Goal: Task Accomplishment & Management: Manage account settings

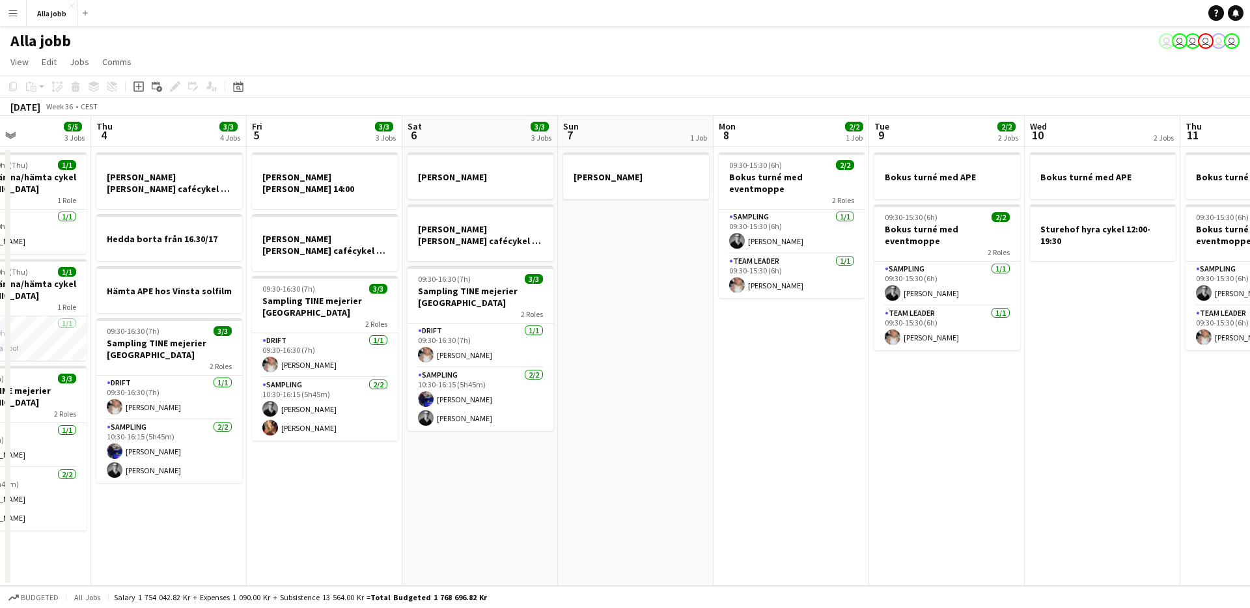
scroll to position [0, 376]
click at [615, 410] on app-date-cell "[PERSON_NAME]" at bounding box center [636, 366] width 156 height 439
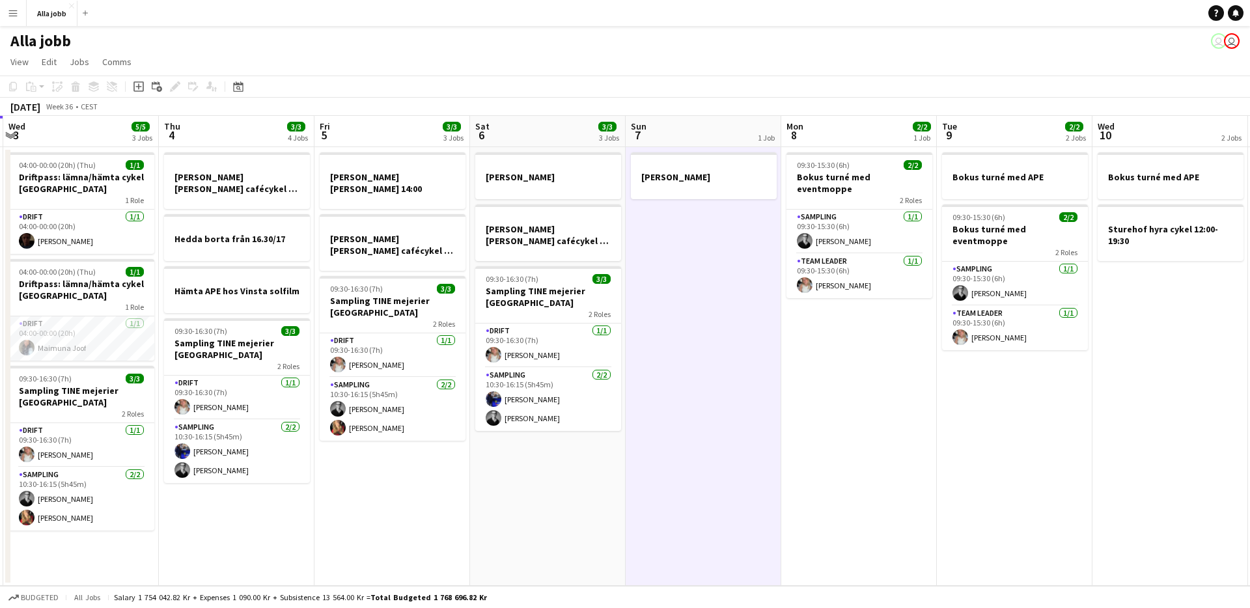
drag, startPoint x: 532, startPoint y: 463, endPoint x: 743, endPoint y: 473, distance: 210.4
click at [743, 473] on app-calendar-viewport "Mon 1 3/3 2 Jobs Tue 2 3/3 1 Job Wed 3 5/5 3 Jobs Thu 4 3/3 4 Jobs Fri 5 3/3 3 …" at bounding box center [625, 351] width 1250 height 470
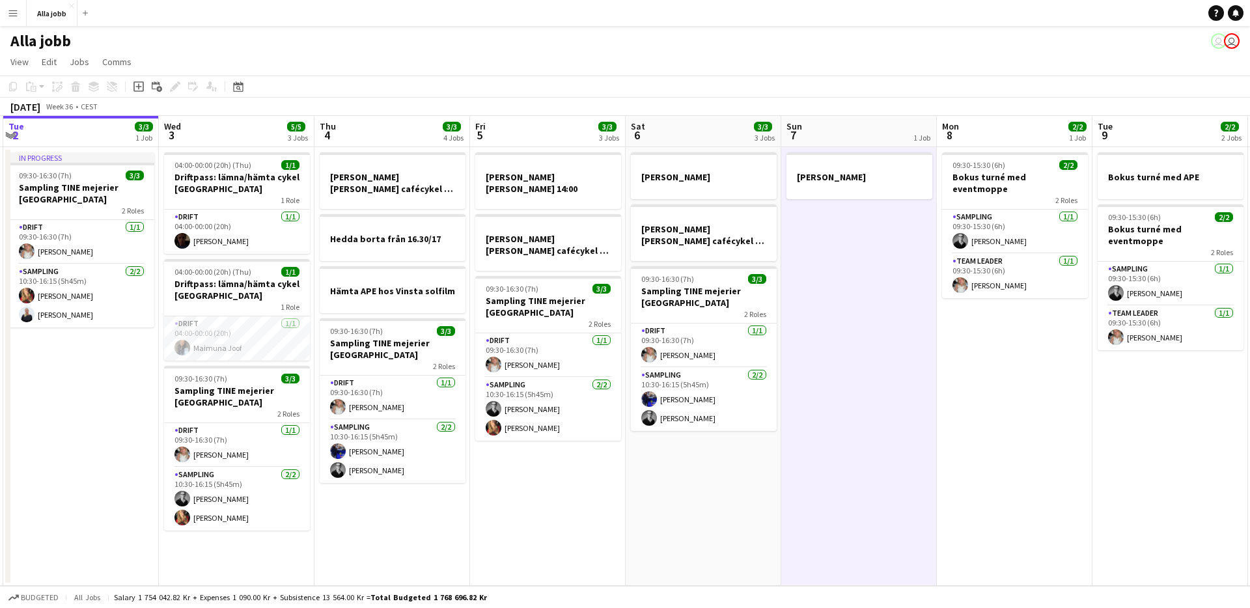
scroll to position [0, 309]
click at [612, 472] on app-date-cell "[PERSON_NAME] [PERSON_NAME] 14:00 [PERSON_NAME] [PERSON_NAME] cafécykel - sthlm…" at bounding box center [547, 366] width 156 height 439
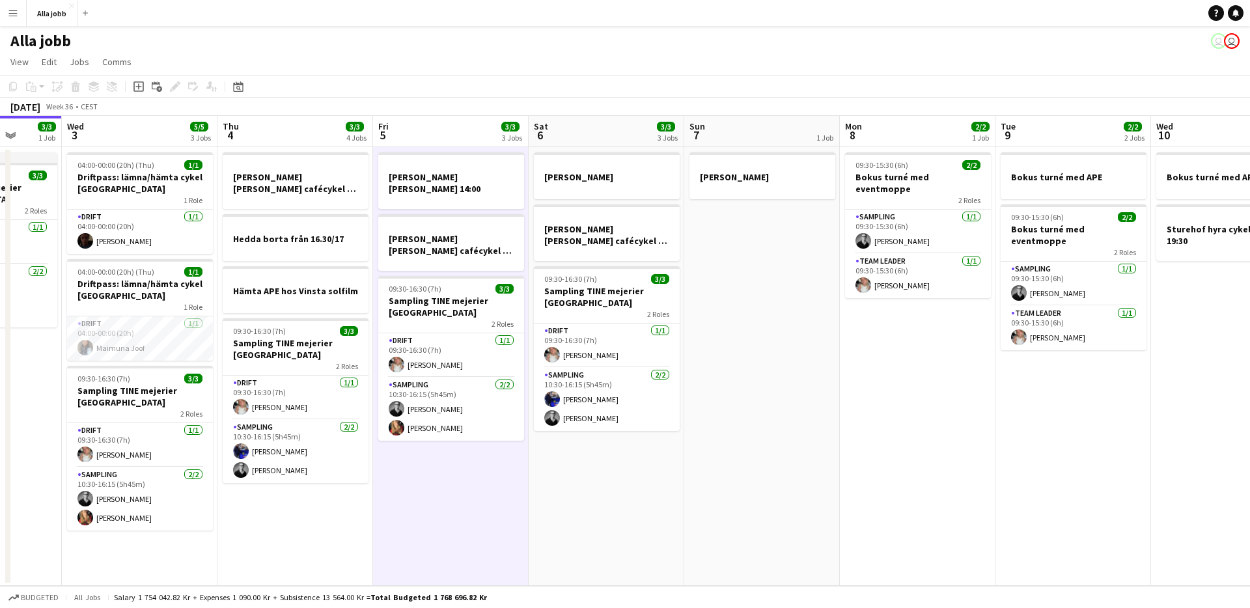
scroll to position [0, 496]
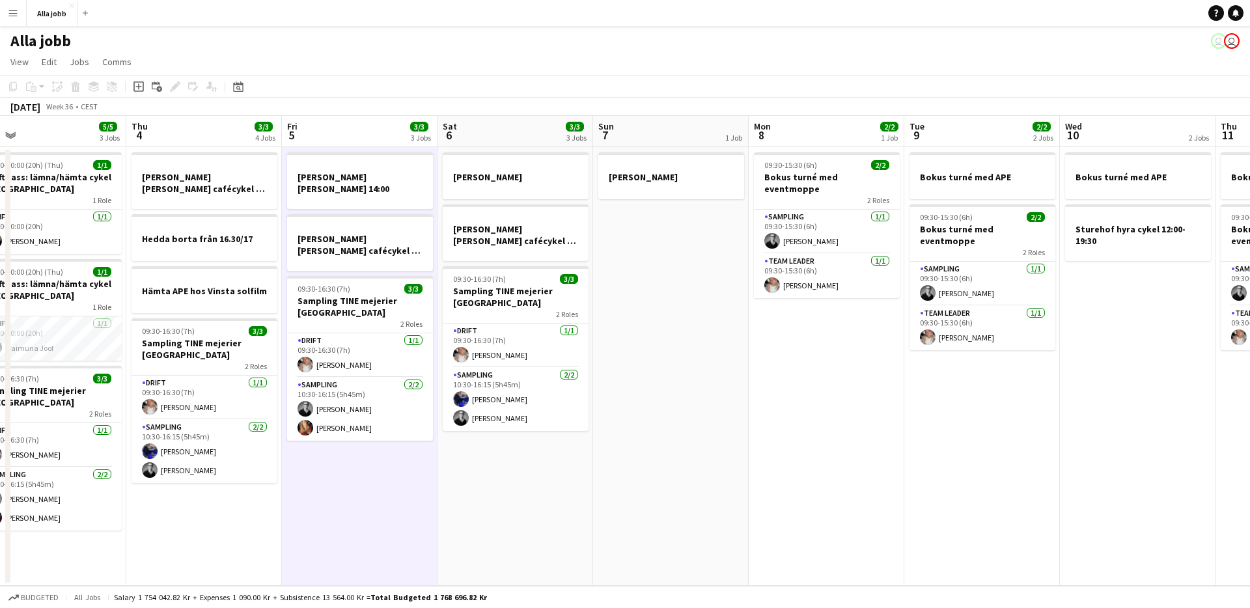
drag, startPoint x: 676, startPoint y: 474, endPoint x: 518, endPoint y: 488, distance: 158.8
click at [518, 488] on app-calendar-viewport "Sun 31 Mon 1 3/3 2 Jobs Tue 2 3/3 1 Job Wed 3 5/5 3 Jobs Thu 4 3/3 4 Jobs Fri 5…" at bounding box center [625, 351] width 1250 height 470
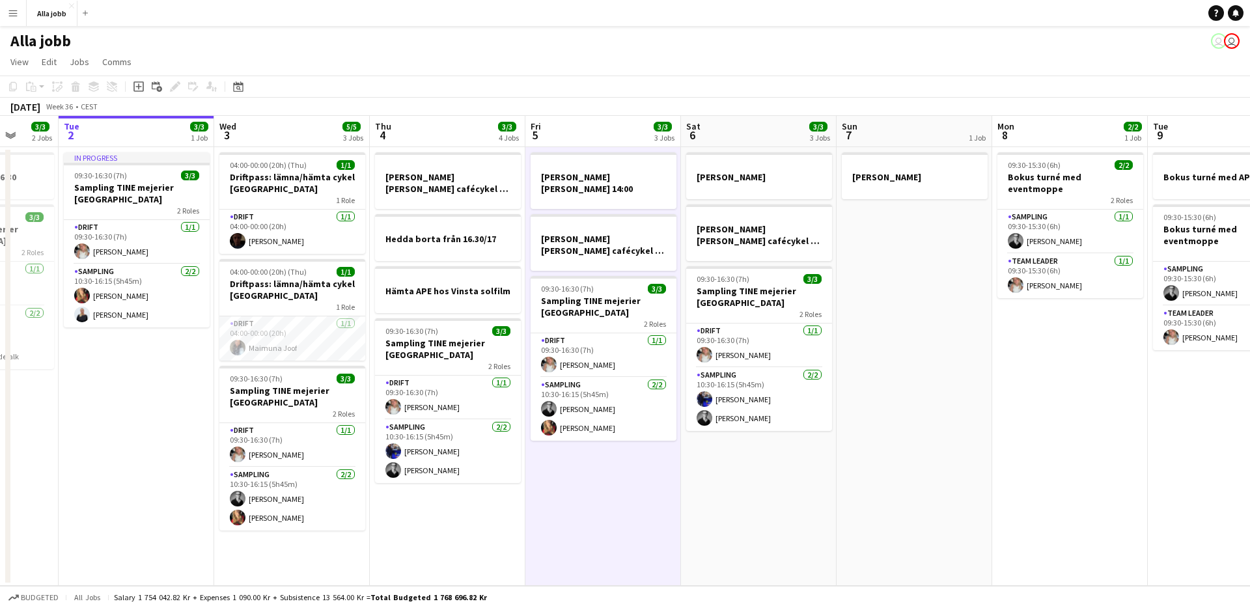
scroll to position [0, 407]
drag, startPoint x: 486, startPoint y: 375, endPoint x: 716, endPoint y: 366, distance: 230.6
click at [716, 366] on app-calendar-viewport "Sat 30 5/5 2 Jobs Sun 31 Mon 1 3/3 2 Jobs Tue 2 3/3 1 Job Wed 3 5/5 3 Jobs Thu …" at bounding box center [625, 351] width 1250 height 470
click at [569, 456] on app-date-cell "[PERSON_NAME] [PERSON_NAME] 14:00 [PERSON_NAME] [PERSON_NAME] cafécykel - sthlm…" at bounding box center [604, 366] width 156 height 439
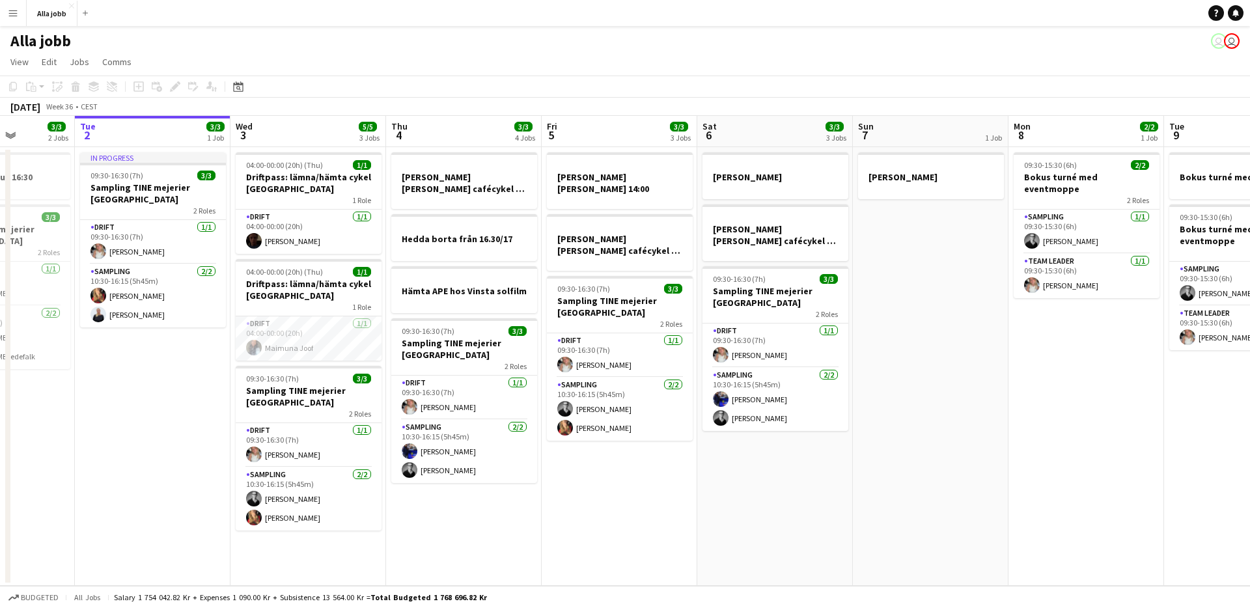
drag, startPoint x: 594, startPoint y: 454, endPoint x: 604, endPoint y: 455, distance: 10.4
click at [604, 455] on app-calendar-viewport "Sat 30 5/5 2 Jobs Sun 31 Mon 1 3/3 2 Jobs Tue 2 3/3 1 Job Wed 3 5/5 3 Jobs Thu …" at bounding box center [625, 351] width 1250 height 470
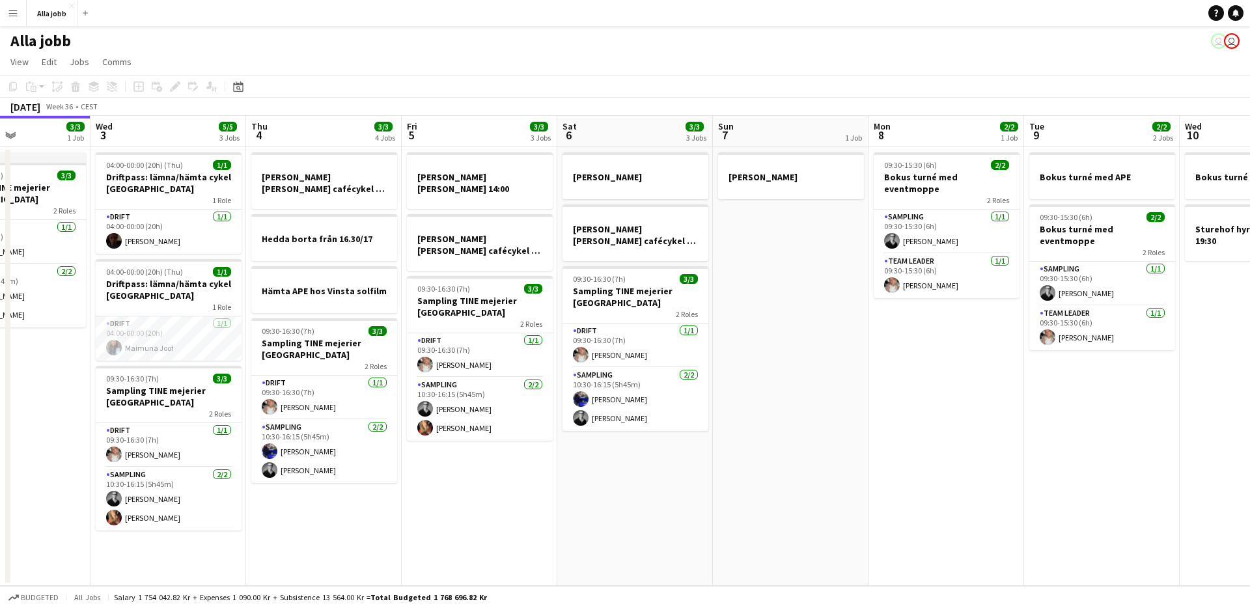
drag, startPoint x: 800, startPoint y: 493, endPoint x: 663, endPoint y: 489, distance: 136.8
click at [663, 489] on app-calendar-viewport "Sat 30 5/5 2 Jobs Sun 31 Mon 1 3/3 2 Jobs Tue 2 3/3 1 Job Wed 3 5/5 3 Jobs Thu …" at bounding box center [625, 351] width 1250 height 470
click at [663, 487] on app-date-cell "[PERSON_NAME] [PERSON_NAME] BOSS [PERSON_NAME] [PERSON_NAME], [GEOGRAPHIC_DATA]…" at bounding box center [635, 366] width 156 height 439
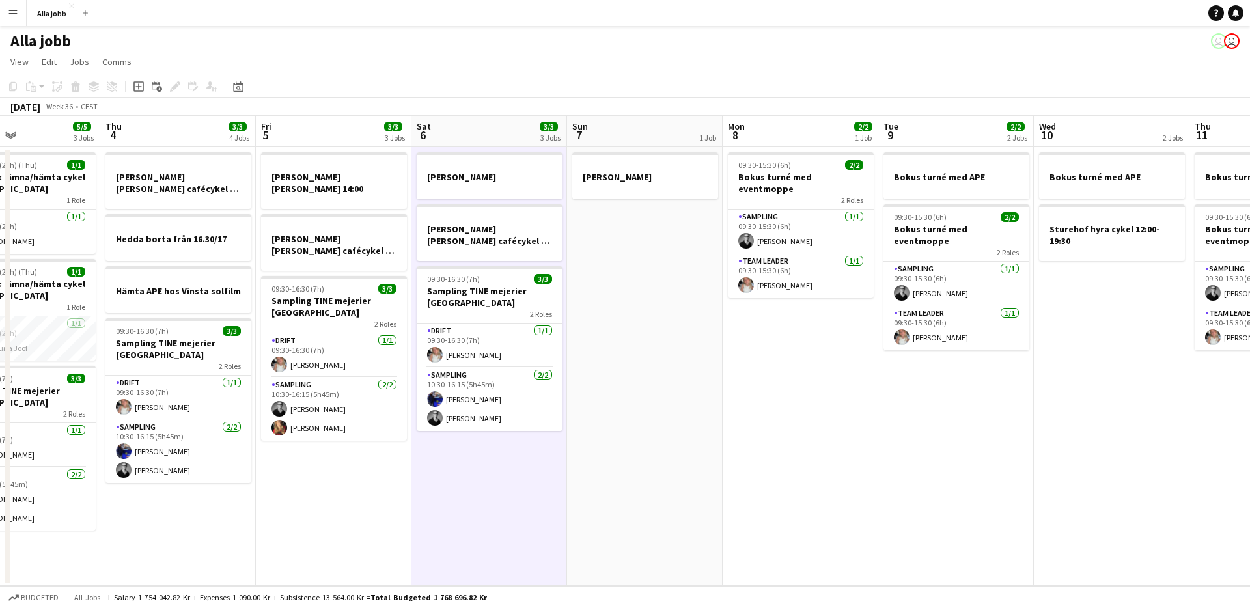
scroll to position [0, 368]
drag, startPoint x: 896, startPoint y: 410, endPoint x: 770, endPoint y: 424, distance: 126.4
click at [770, 424] on app-calendar-viewport "Mon 1 3/3 2 Jobs Tue 2 3/3 1 Job Wed 3 5/5 3 Jobs Thu 4 3/3 4 Jobs Fri 5 3/3 3 …" at bounding box center [625, 351] width 1250 height 470
